Goal: Task Accomplishment & Management: Use online tool/utility

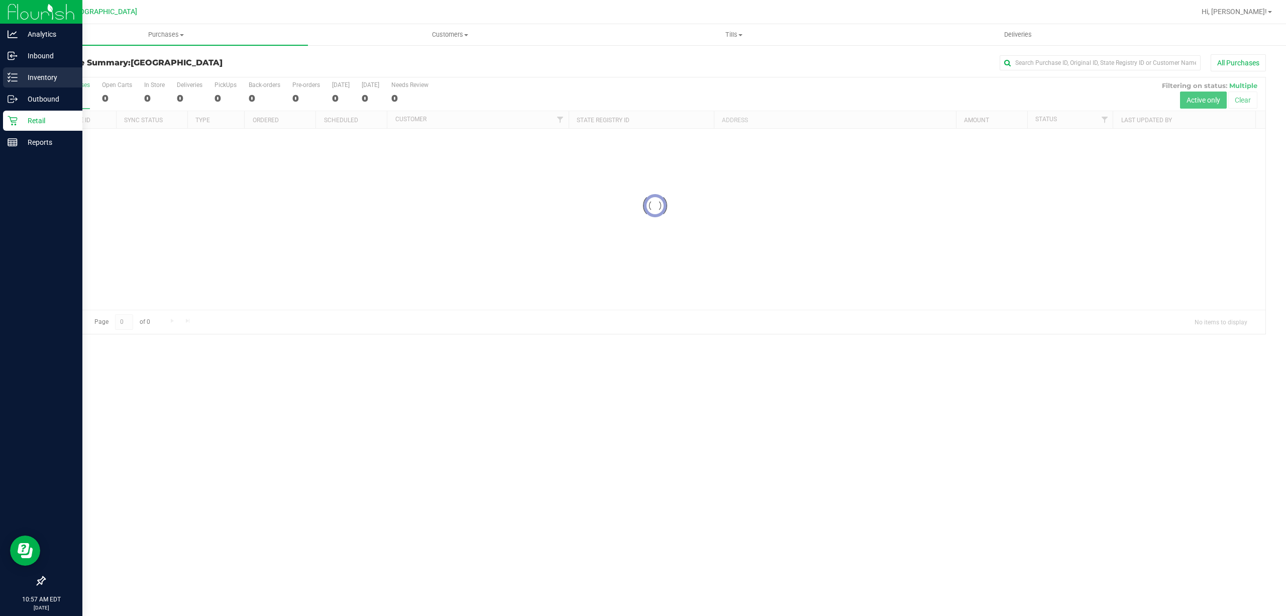
click at [18, 77] on p "Inventory" at bounding box center [48, 77] width 60 height 12
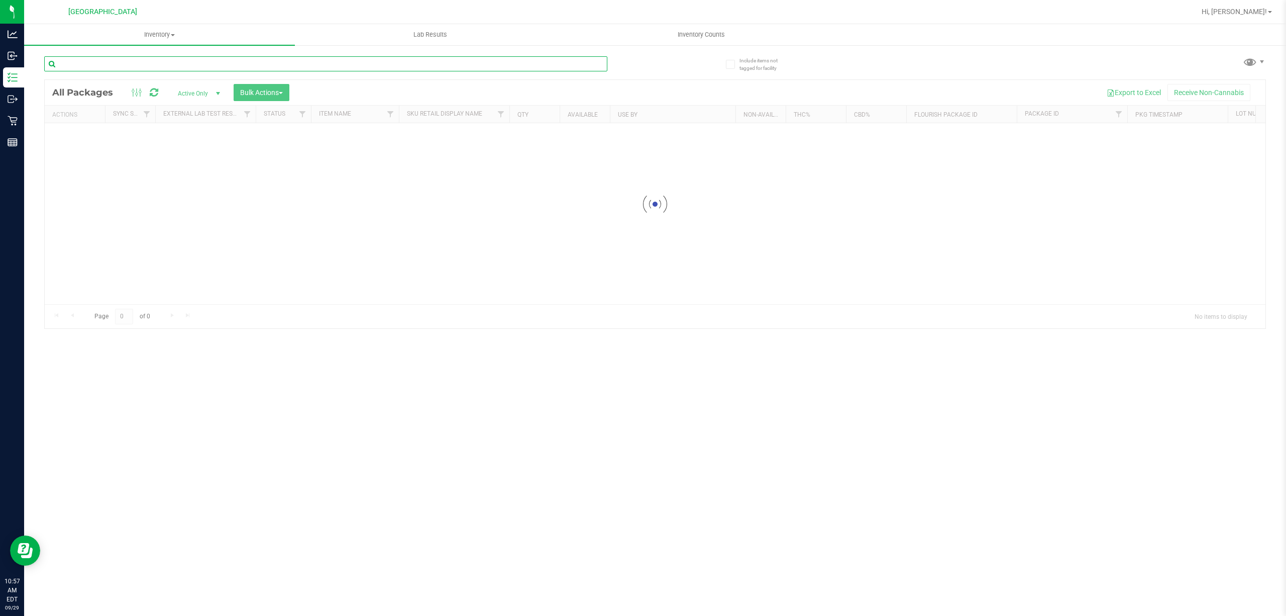
click at [163, 61] on input "text" at bounding box center [325, 63] width 563 height 15
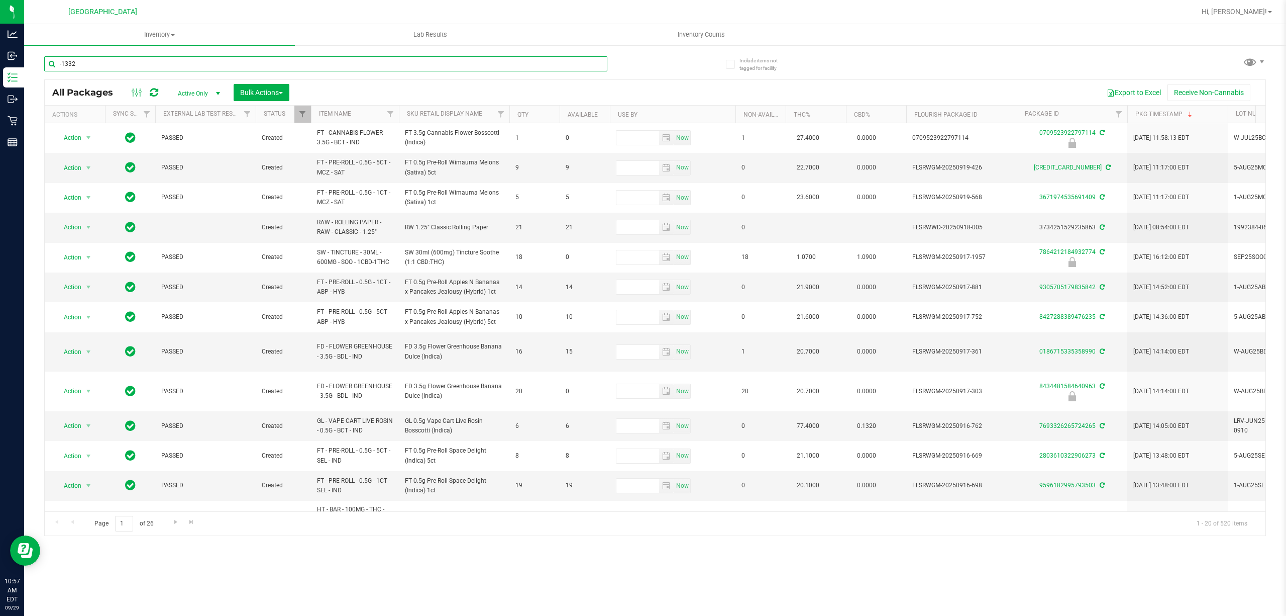
type input "-1332"
click at [650, 76] on div "-1332" at bounding box center [349, 63] width 611 height 32
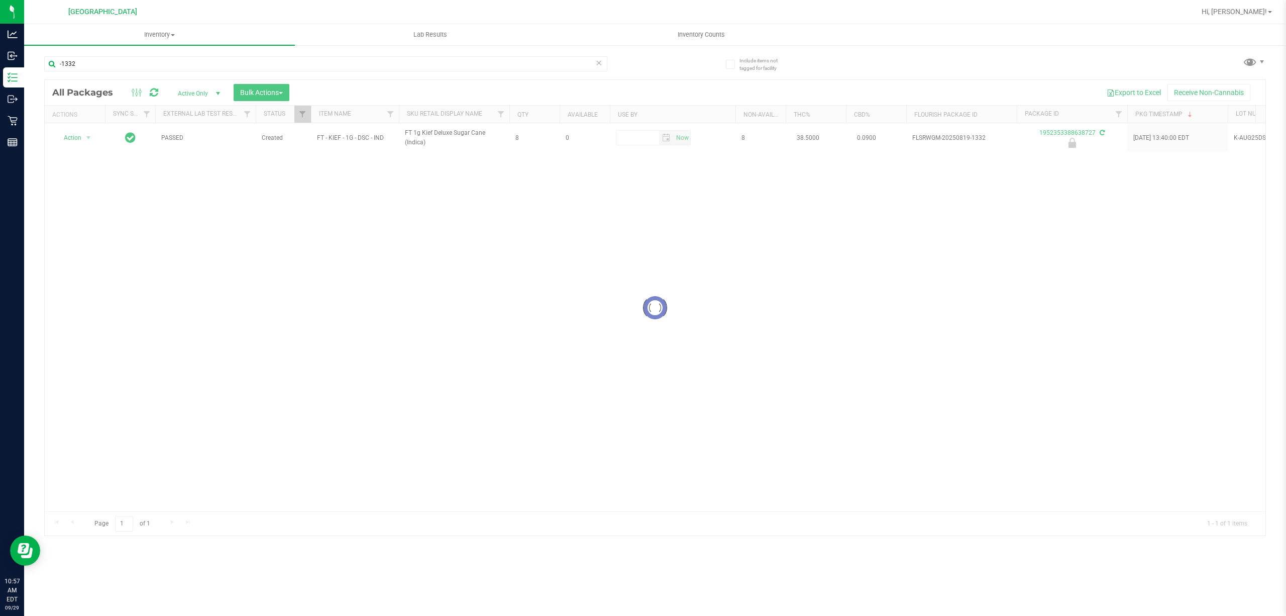
click at [79, 135] on div at bounding box center [655, 307] width 1221 height 455
click at [72, 142] on div at bounding box center [75, 138] width 48 height 10
click at [72, 142] on span "Action" at bounding box center [68, 138] width 27 height 14
click at [85, 260] on li "Unlock package" at bounding box center [87, 257] width 65 height 15
